Goal: Check status: Check status

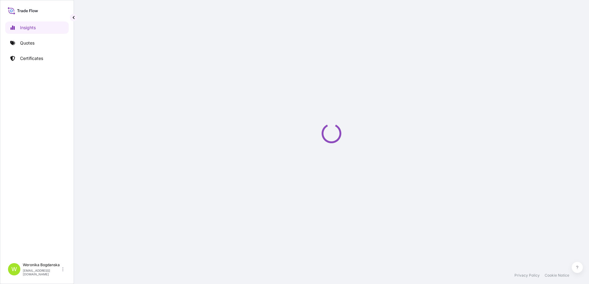
select select "2025"
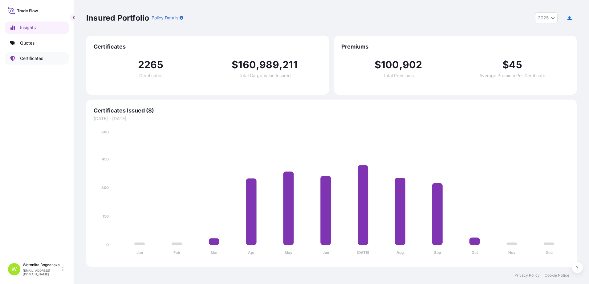
click at [35, 58] on p "Certificates" at bounding box center [31, 58] width 23 height 6
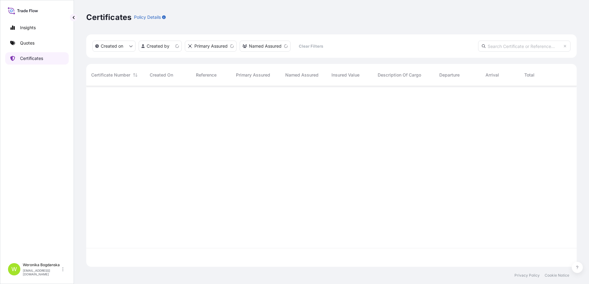
scroll to position [180, 485]
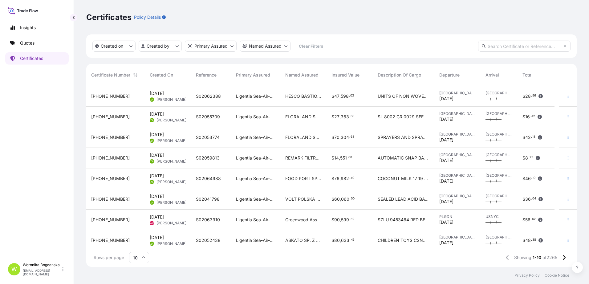
click at [525, 46] on input "text" at bounding box center [524, 46] width 92 height 11
paste input "S01940513"
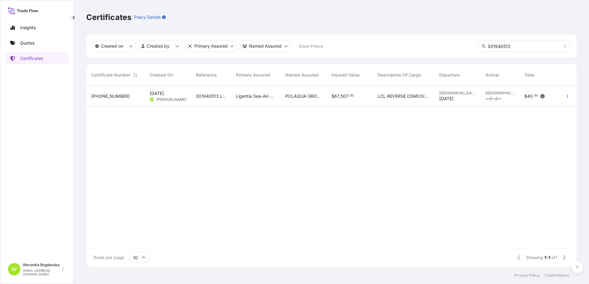
type input "S01940513"
click at [110, 100] on div "[PHONE_NUMBER]" at bounding box center [115, 96] width 58 height 21
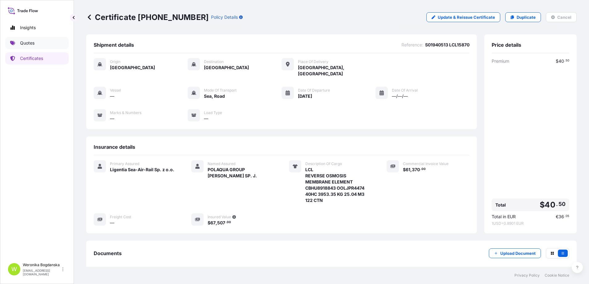
click at [22, 47] on link "Quotes" at bounding box center [36, 43] width 63 height 12
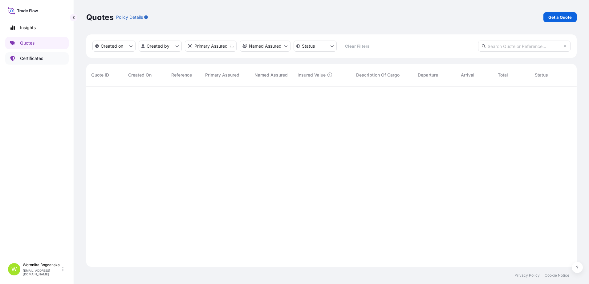
scroll to position [180, 485]
click at [26, 57] on p "Certificates" at bounding box center [31, 58] width 23 height 6
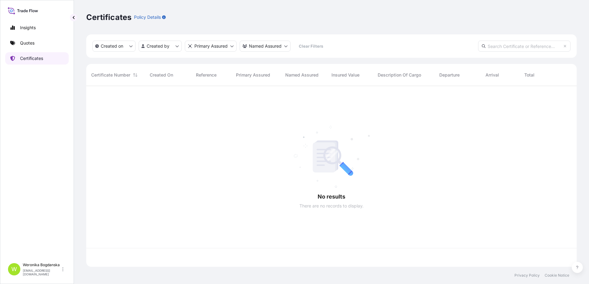
scroll to position [180, 485]
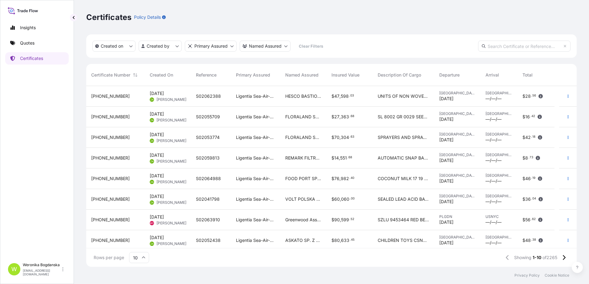
click at [508, 45] on input "text" at bounding box center [524, 46] width 92 height 11
paste input "S01965598"
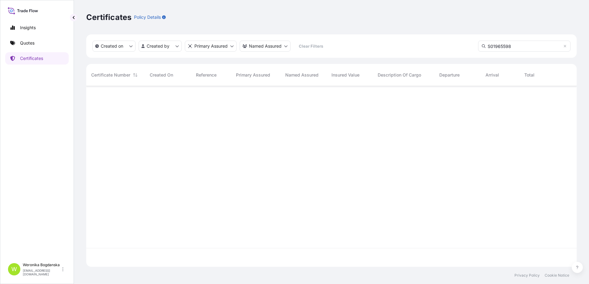
scroll to position [199, 485]
click at [522, 48] on input "S01965598" at bounding box center [524, 46] width 92 height 11
paste input "OERU4306153"
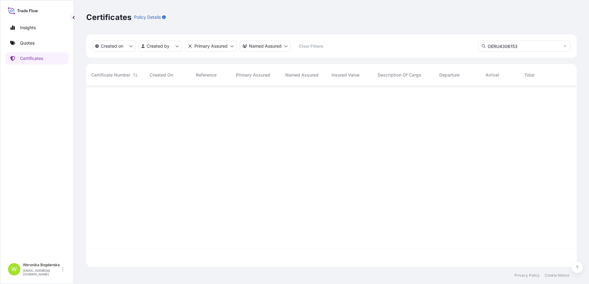
type input "OERU4306153"
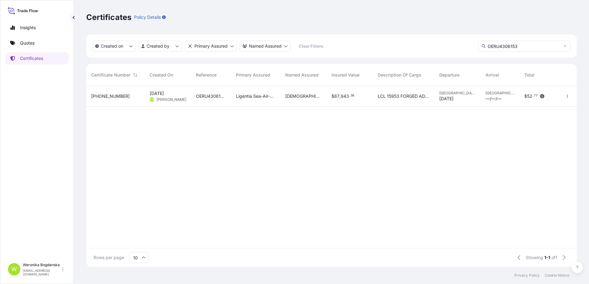
click at [319, 94] on span "[DEMOGRAPHIC_DATA] SP. Z O.O." at bounding box center [303, 96] width 36 height 6
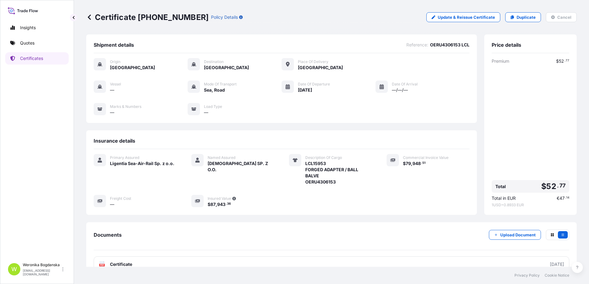
click at [32, 65] on div "Insights Quotes Certificates" at bounding box center [36, 138] width 63 height 244
click at [32, 61] on p "Certificates" at bounding box center [31, 58] width 23 height 6
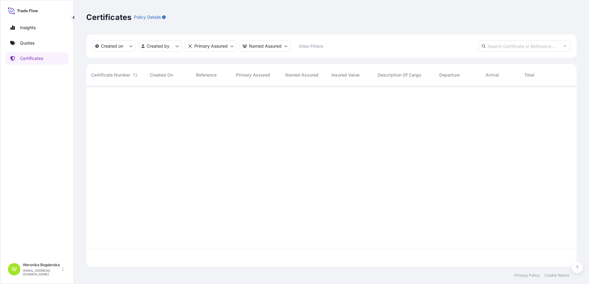
scroll to position [180, 485]
click at [508, 45] on input "text" at bounding box center [524, 46] width 92 height 11
paste input "LCL15883"
type input "LCL15883"
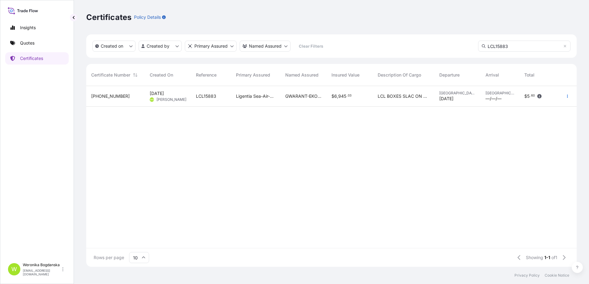
click at [174, 101] on span "[PERSON_NAME]" at bounding box center [171, 99] width 30 height 5
